Goal: Transaction & Acquisition: Subscribe to service/newsletter

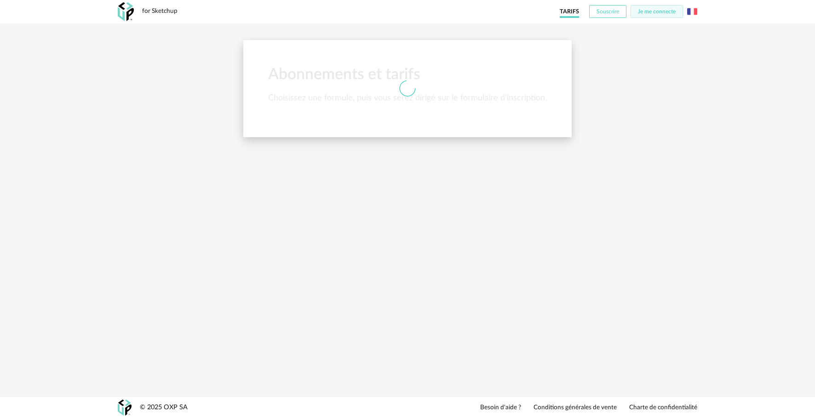
click at [605, 15] on button "Souscrire" at bounding box center [607, 11] width 37 height 13
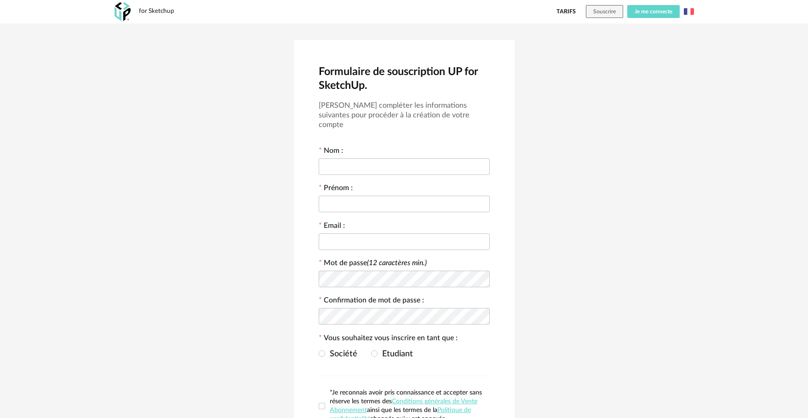
click at [649, 17] on button "Je me connecte" at bounding box center [653, 11] width 52 height 13
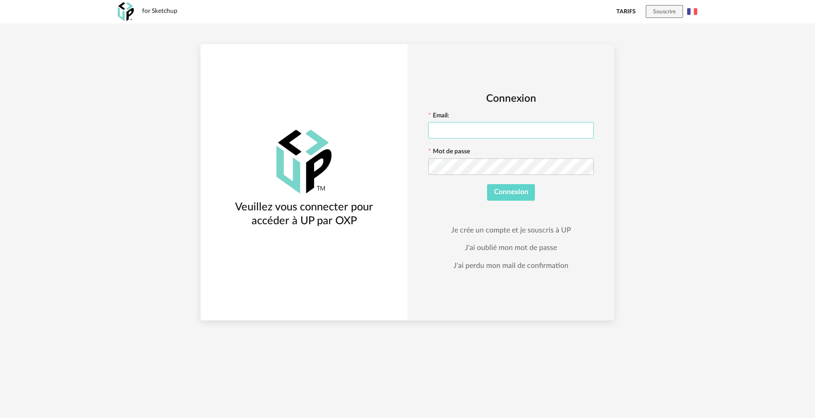
type input "**********"
click at [519, 192] on span "Connexion" at bounding box center [511, 191] width 34 height 7
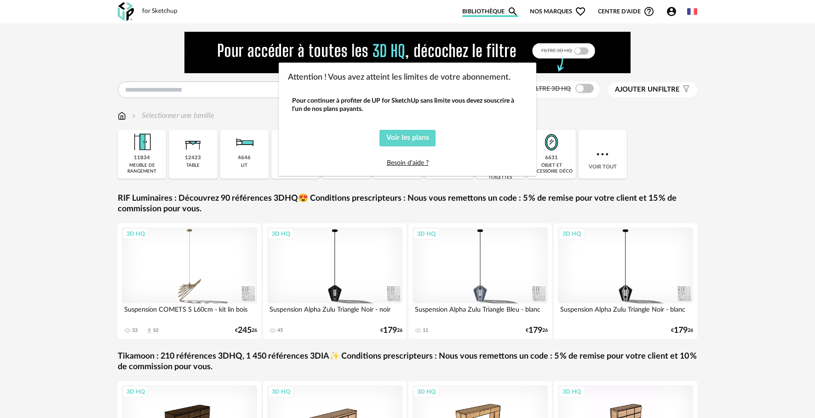
click at [420, 164] on link "Besoin d'aide ?" at bounding box center [408, 163] width 42 height 6
click at [408, 139] on span "Voir les plans" at bounding box center [407, 137] width 43 height 7
